Goal: Information Seeking & Learning: Learn about a topic

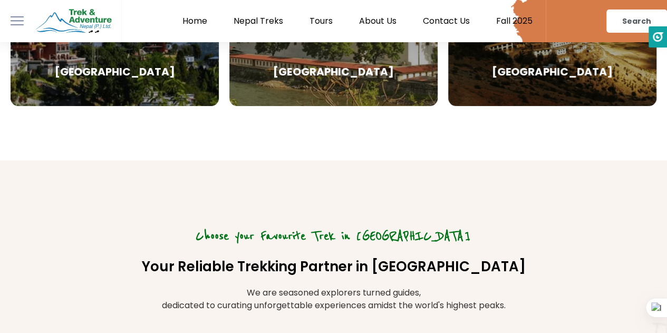
scroll to position [1952, 0]
click at [203, 21] on e-page-transition at bounding box center [333, 166] width 667 height 333
click at [187, 20] on e-page-transition at bounding box center [333, 166] width 667 height 333
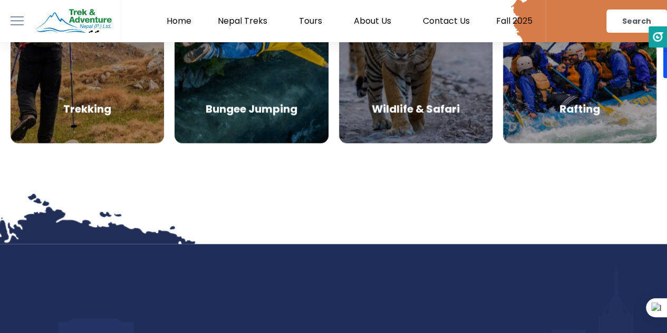
scroll to position [4907, 0]
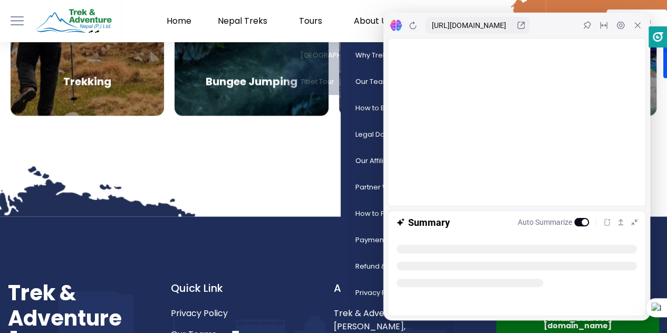
click at [367, 22] on link "About Us" at bounding box center [375, 21] width 69 height 11
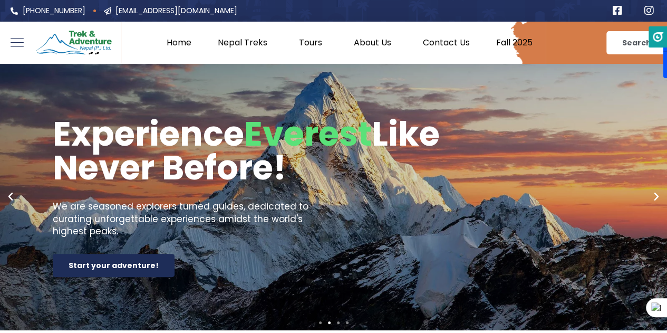
click at [446, 44] on link "Contact Us" at bounding box center [446, 42] width 73 height 11
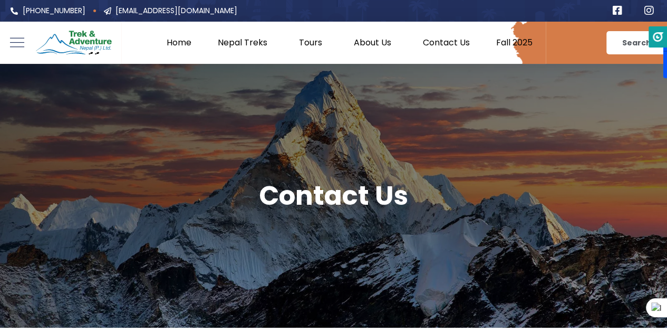
click at [16, 40] on icon at bounding box center [17, 42] width 15 height 15
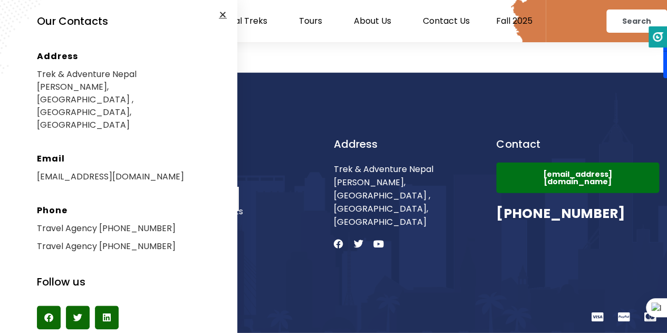
scroll to position [363, 0]
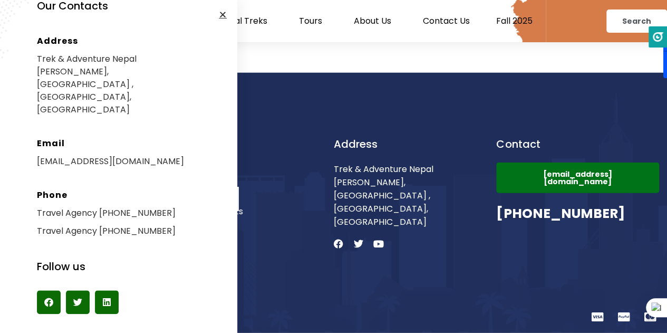
click at [222, 17] on icon "Close" at bounding box center [223, 15] width 8 height 8
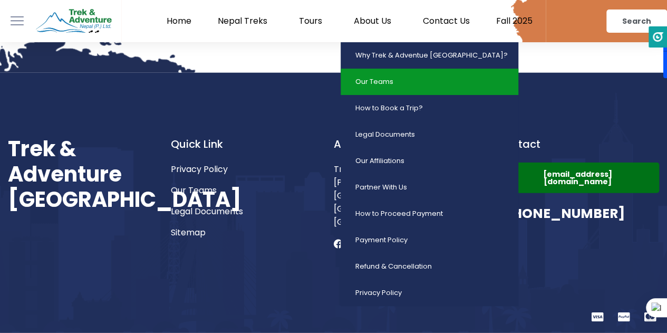
click at [387, 80] on link "Our Teams" at bounding box center [430, 82] width 178 height 26
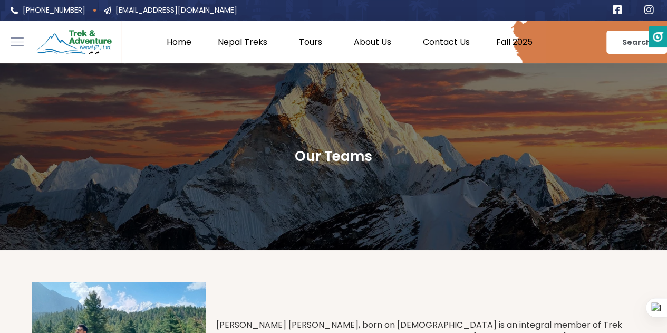
scroll to position [158, 0]
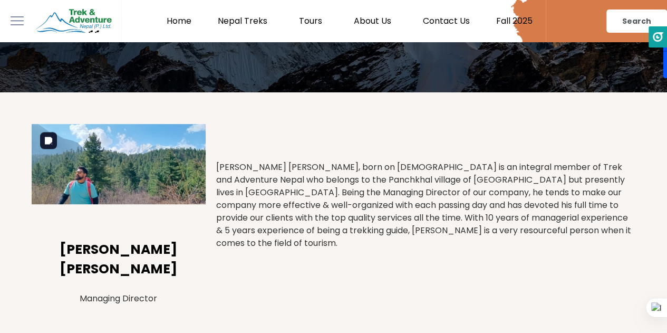
click at [126, 175] on img at bounding box center [119, 164] width 174 height 80
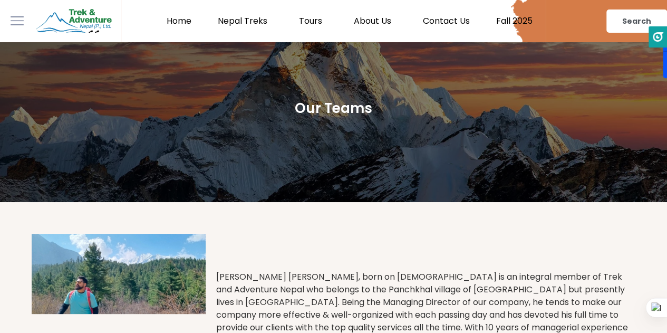
scroll to position [0, 0]
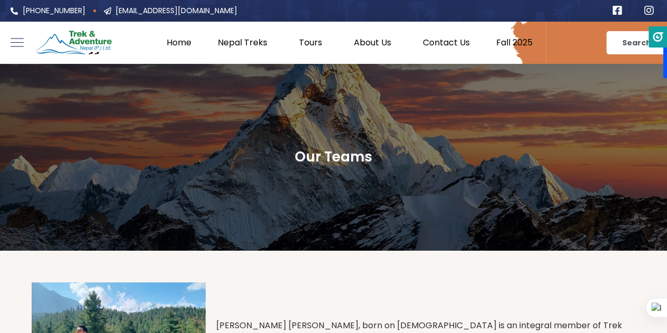
click at [9, 42] on div at bounding box center [60, 43] width 121 height 42
click at [17, 44] on icon at bounding box center [17, 42] width 15 height 15
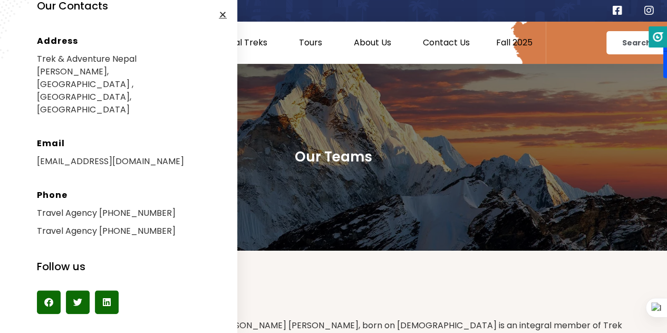
click at [502, 45] on link "Fall 2025" at bounding box center [514, 42] width 63 height 11
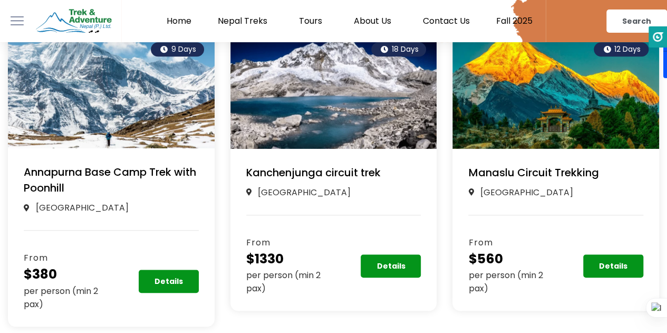
scroll to position [351, 0]
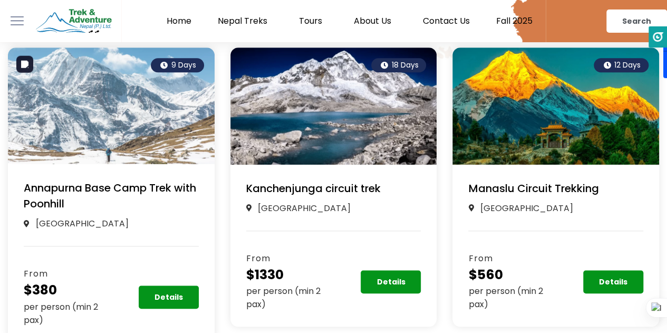
click at [107, 157] on img at bounding box center [111, 105] width 207 height 117
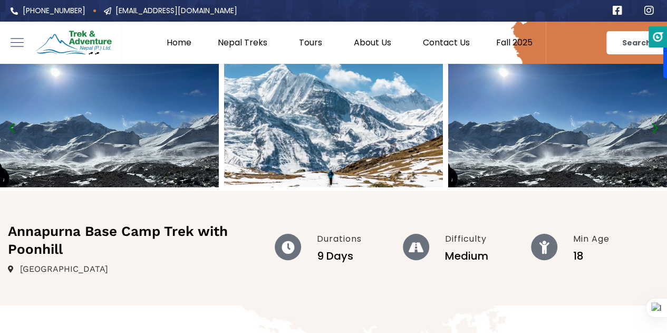
click at [70, 40] on img at bounding box center [73, 42] width 79 height 29
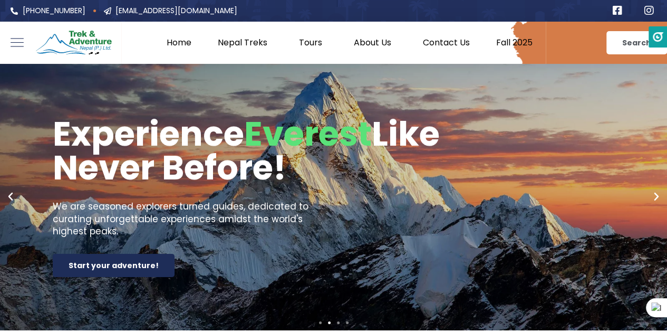
click at [19, 42] on e-page-transition at bounding box center [333, 166] width 667 height 333
click at [15, 47] on rect at bounding box center [17, 46] width 14 height 1
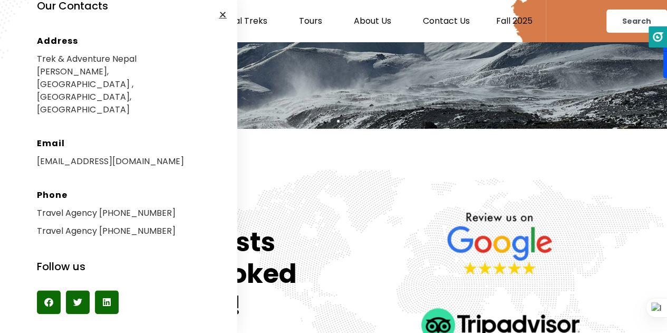
scroll to position [264, 0]
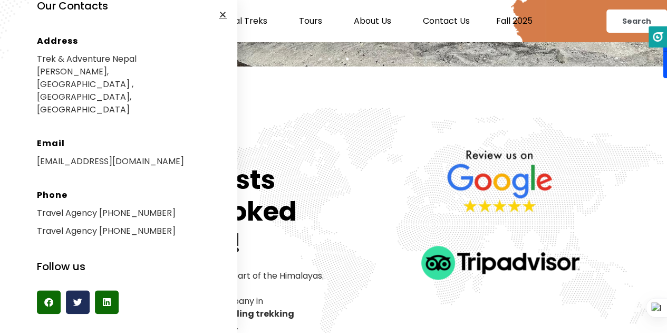
click at [82, 290] on span "Share on twitter" at bounding box center [78, 302] width 24 height 24
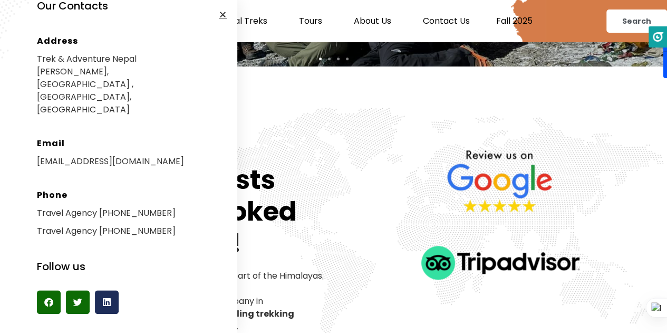
click at [106, 298] on icon "Share on linkedin" at bounding box center [107, 302] width 8 height 9
